Goal: Information Seeking & Learning: Find specific fact

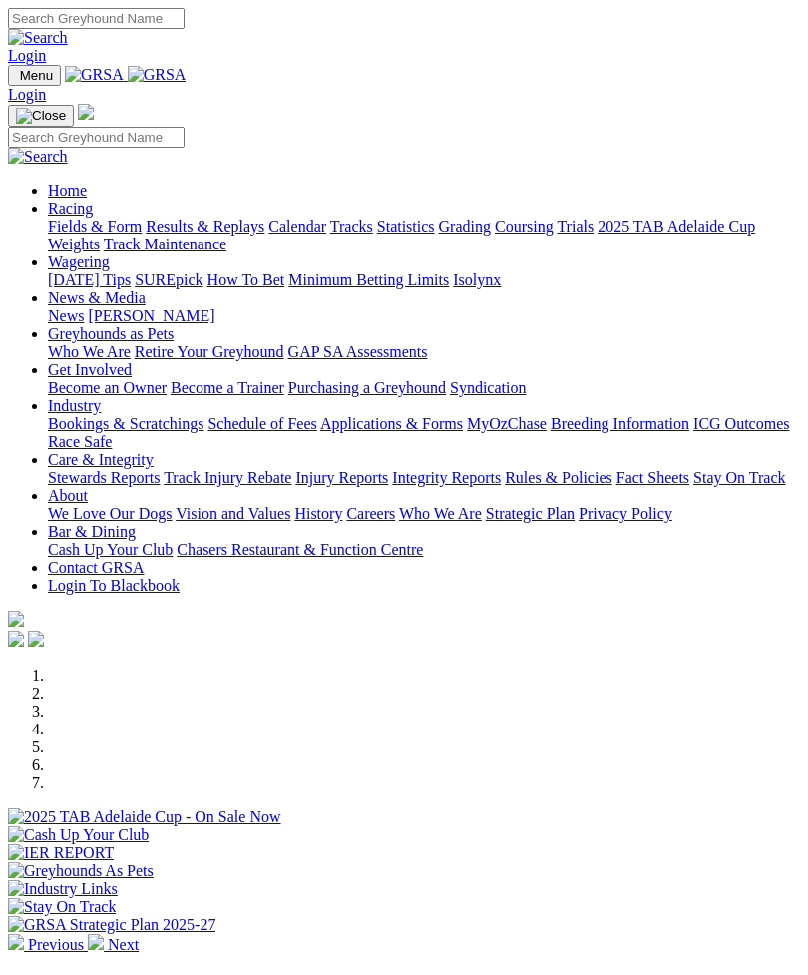
click at [93, 211] on link "Racing" at bounding box center [70, 208] width 45 height 17
click at [162, 234] on link "Results & Replays" at bounding box center [205, 226] width 119 height 17
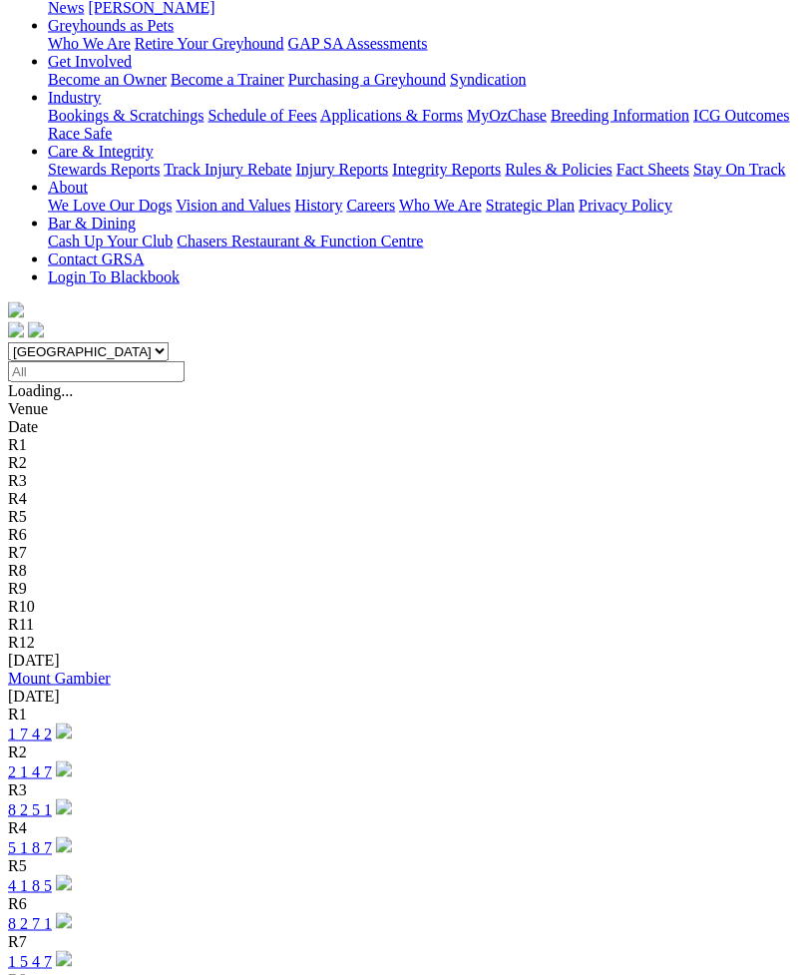
scroll to position [370, 0]
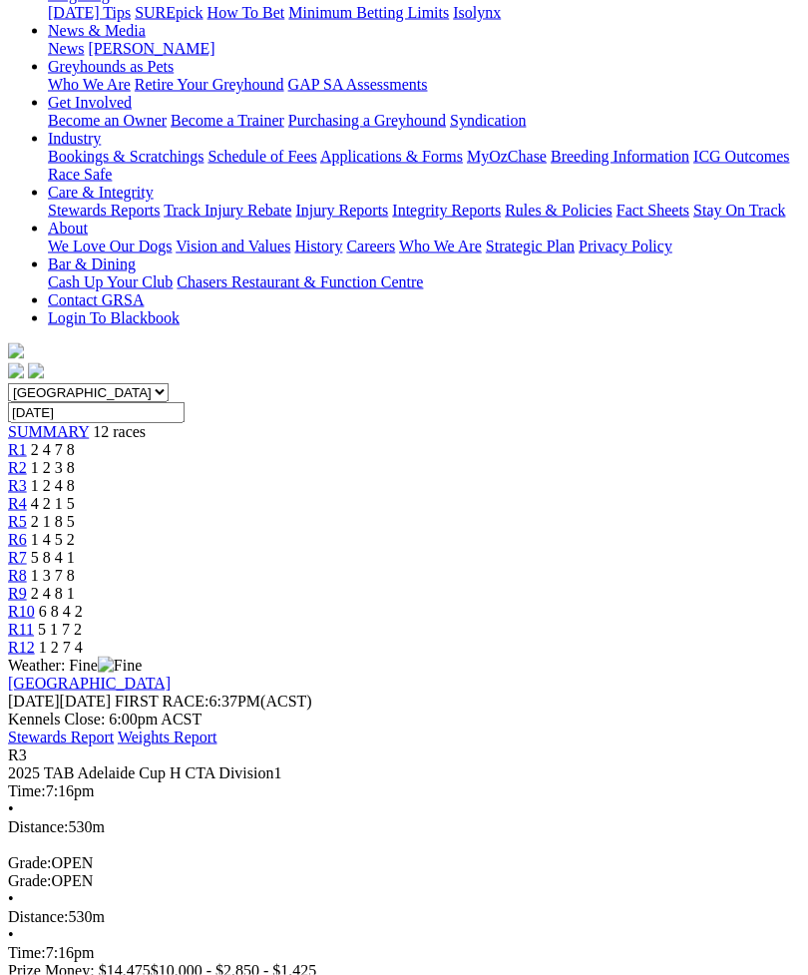
scroll to position [294, 0]
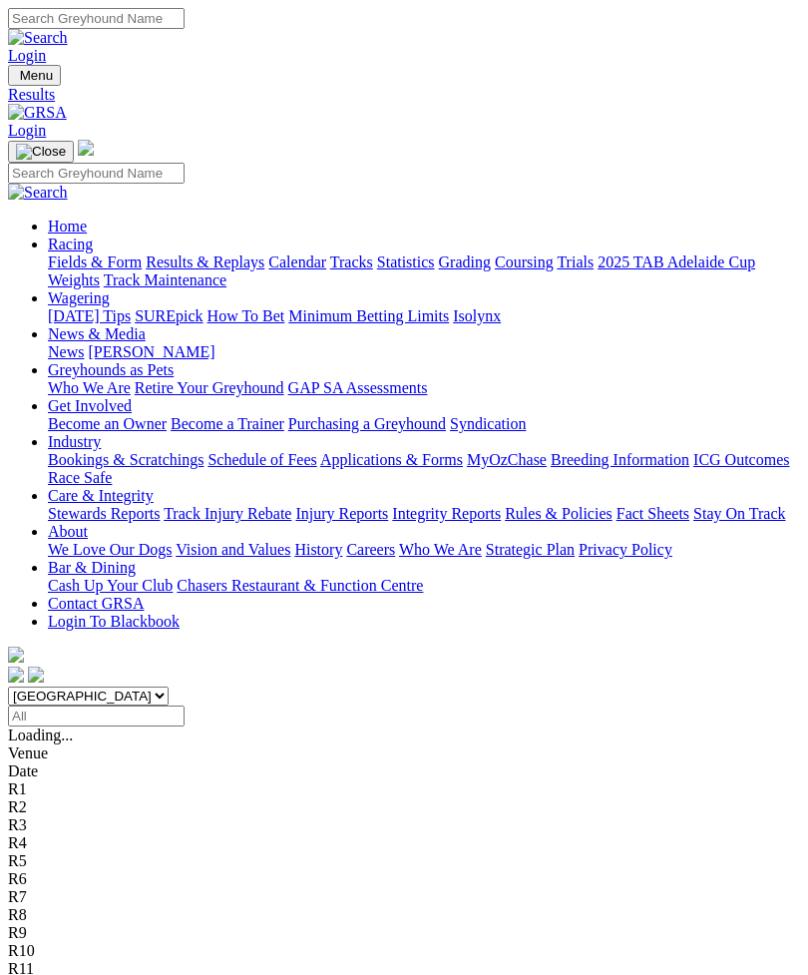
scroll to position [435, 0]
